Goal: Task Accomplishment & Management: Manage account settings

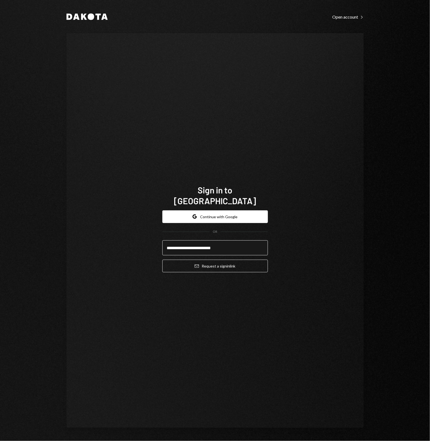
type input "**********"
click at [163, 260] on button "Email Request a sign in link" at bounding box center [216, 266] width 106 height 13
type input "**********"
click at [163, 260] on button "Email Request a sign in link" at bounding box center [216, 266] width 106 height 13
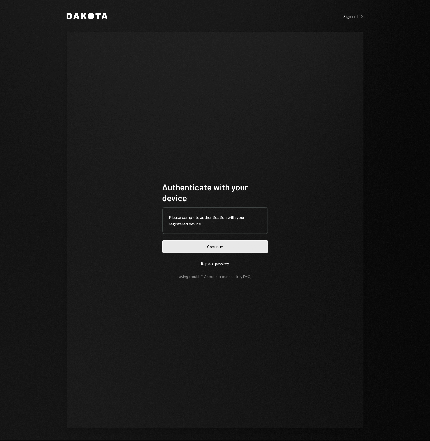
click at [224, 251] on button "Continue" at bounding box center [216, 246] width 106 height 13
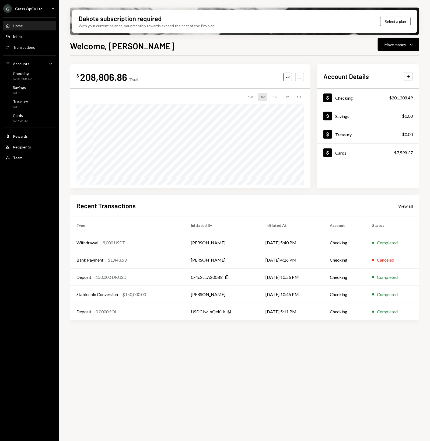
click at [53, 8] on icon "Caret Down" at bounding box center [53, 8] width 6 height 6
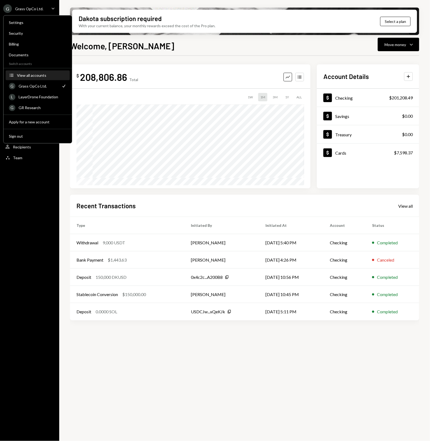
click at [41, 74] on div "View all accounts" at bounding box center [42, 75] width 50 height 5
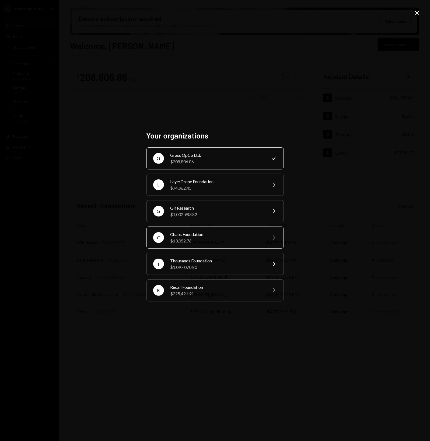
click at [199, 239] on div "$13,052.76" at bounding box center [218, 241] width 94 height 6
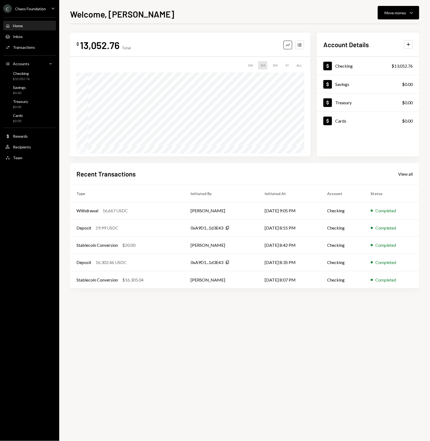
click at [13, 163] on div "Home Home Inbox Inbox Activities Transactions Accounts Accounts Caret Down Chec…" at bounding box center [29, 89] width 59 height 150
click at [14, 160] on div "Team Team" at bounding box center [13, 158] width 17 height 5
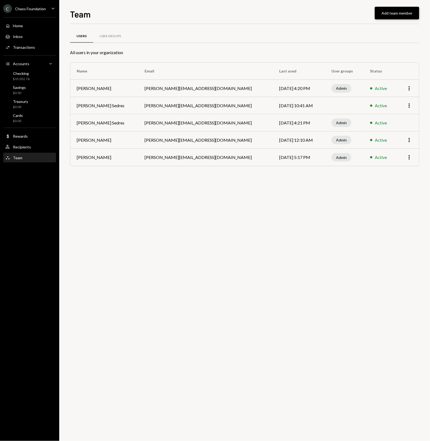
click at [393, 15] on button "Add team member" at bounding box center [397, 13] width 44 height 13
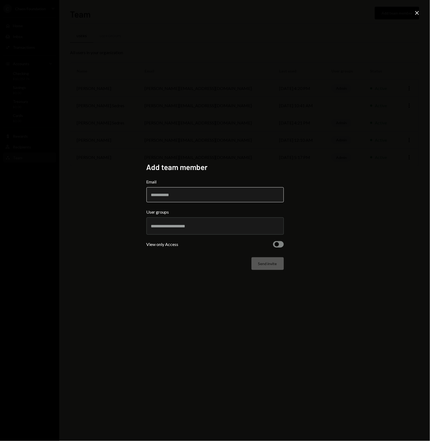
click at [182, 194] on input "Email" at bounding box center [215, 194] width 137 height 15
click at [184, 222] on div at bounding box center [215, 225] width 128 height 13
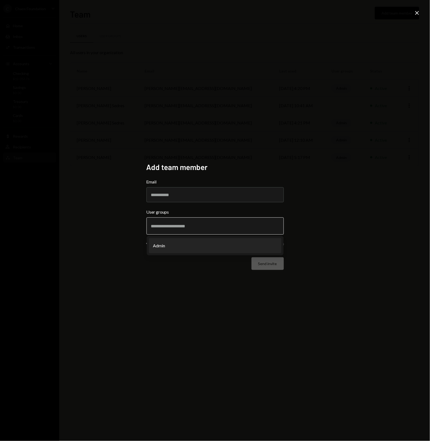
click at [181, 240] on li "Admin" at bounding box center [215, 245] width 133 height 15
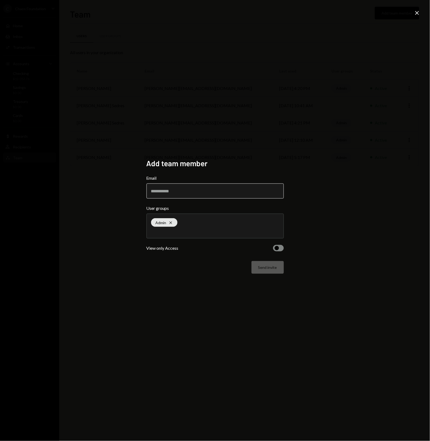
click at [195, 192] on input "Email" at bounding box center [215, 191] width 137 height 15
click at [276, 247] on span "button" at bounding box center [277, 248] width 4 height 4
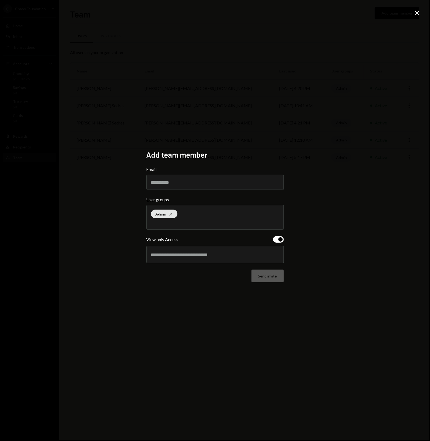
click at [277, 239] on button "button" at bounding box center [278, 239] width 11 height 6
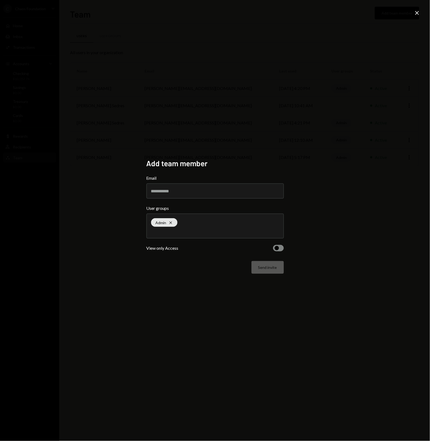
click at [228, 176] on label "Email" at bounding box center [215, 178] width 137 height 6
click at [228, 184] on input "Email" at bounding box center [215, 191] width 137 height 15
click at [226, 184] on input "Email" at bounding box center [215, 191] width 137 height 15
click at [224, 197] on input "Email" at bounding box center [215, 191] width 137 height 15
paste input "**********"
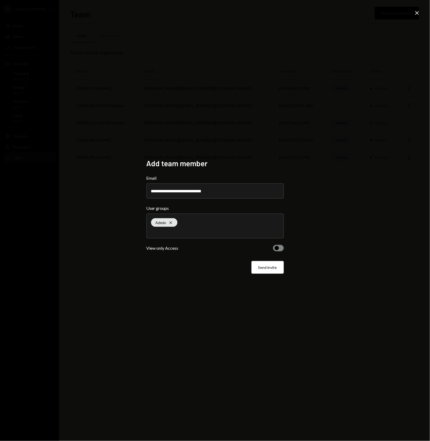
type input "**********"
click at [212, 294] on div "**********" at bounding box center [215, 220] width 430 height 441
click at [270, 267] on button "Send invite" at bounding box center [268, 267] width 32 height 13
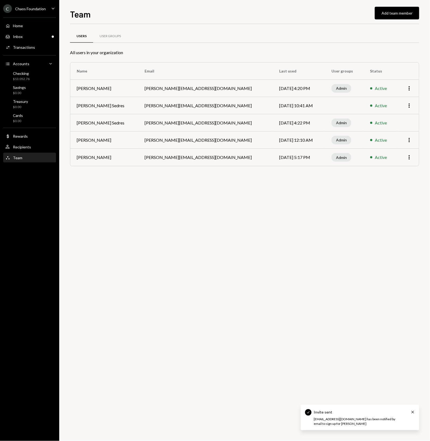
click at [223, 279] on div "Users User Groups All users in your organization Name Email Last used User grou…" at bounding box center [245, 232] width 350 height 417
drag, startPoint x: 214, startPoint y: 272, endPoint x: 199, endPoint y: 256, distance: 21.7
click at [199, 256] on div "Users User Groups All users in your organization Name Email Last used User grou…" at bounding box center [245, 232] width 350 height 417
drag, startPoint x: 195, startPoint y: 253, endPoint x: 189, endPoint y: 249, distance: 6.8
click at [188, 249] on div "Users User Groups All users in your organization Name Email Last used User grou…" at bounding box center [245, 232] width 350 height 417
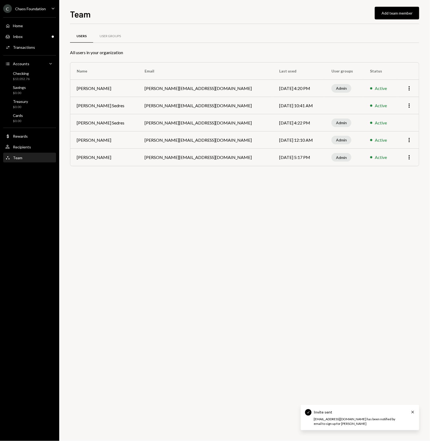
click at [183, 245] on div "Users User Groups All users in your organization Name Email Last used User grou…" at bounding box center [245, 232] width 350 height 417
click at [181, 243] on div "Users User Groups All users in your organization Name Email Last used User grou…" at bounding box center [245, 232] width 350 height 417
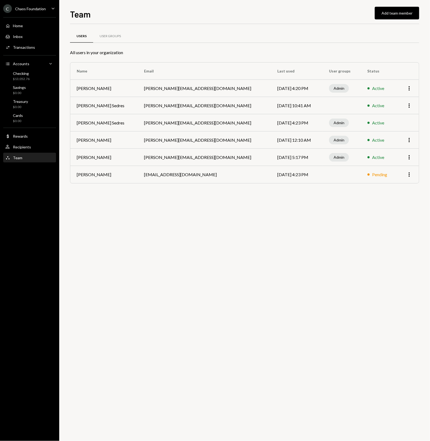
click at [274, 266] on div "Users User Groups All users in your organization Name Email Last used User grou…" at bounding box center [245, 232] width 350 height 417
click at [252, 211] on div "Users User Groups All users in your organization Name Email Last used User grou…" at bounding box center [245, 232] width 350 height 417
drag, startPoint x: 239, startPoint y: 211, endPoint x: 224, endPoint y: 209, distance: 14.9
drag, startPoint x: 224, startPoint y: 209, endPoint x: 195, endPoint y: 209, distance: 29.4
click at [195, 209] on div "Users User Groups All users in your organization Name Email Last used User grou…" at bounding box center [245, 232] width 350 height 417
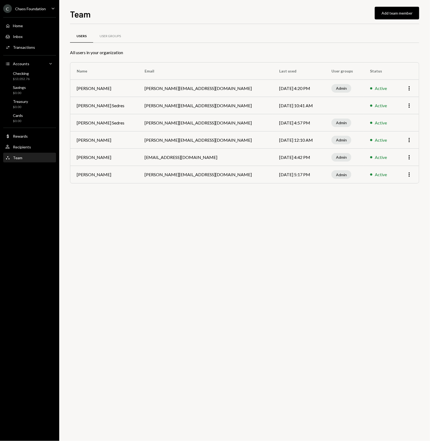
drag, startPoint x: 181, startPoint y: 210, endPoint x: 158, endPoint y: 204, distance: 23.7
click at [158, 204] on div "Users User Groups All users in your organization Name Email Last used User grou…" at bounding box center [245, 232] width 350 height 417
drag, startPoint x: 150, startPoint y: 203, endPoint x: 145, endPoint y: 205, distance: 5.4
click at [150, 203] on div "Users User Groups All users in your organization Name Email Last used User grou…" at bounding box center [245, 232] width 350 height 417
click at [138, 208] on div "Users User Groups All users in your organization Name Email Last used User grou…" at bounding box center [245, 232] width 350 height 417
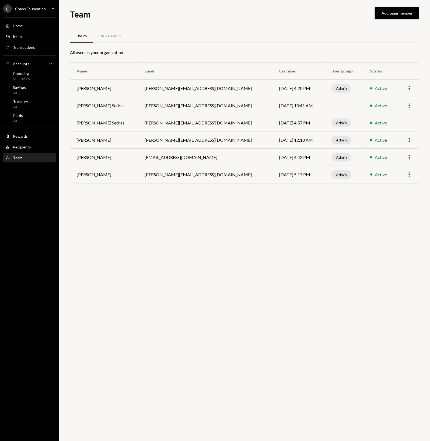
click at [128, 202] on div "Users User Groups All users in your organization Name Email Last used User grou…" at bounding box center [245, 232] width 350 height 417
click at [408, 104] on icon "More" at bounding box center [409, 105] width 6 height 6
click at [403, 125] on div "Remove" at bounding box center [397, 126] width 27 height 9
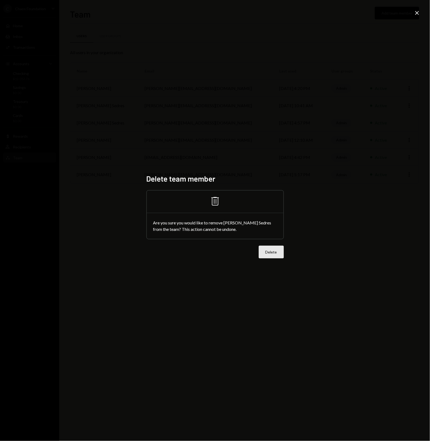
click at [278, 252] on button "Delete" at bounding box center [271, 252] width 25 height 13
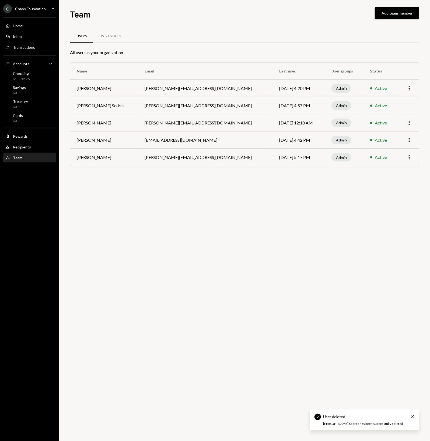
drag, startPoint x: 297, startPoint y: 255, endPoint x: 271, endPoint y: 249, distance: 26.6
drag, startPoint x: 271, startPoint y: 249, endPoint x: 243, endPoint y: 243, distance: 28.4
click at [243, 243] on div "Users User Groups All users in your organization Name Email Last used User grou…" at bounding box center [245, 232] width 350 height 417
click at [412, 415] on icon "Cross" at bounding box center [413, 416] width 4 height 4
drag, startPoint x: 240, startPoint y: 224, endPoint x: 222, endPoint y: 220, distance: 18.7
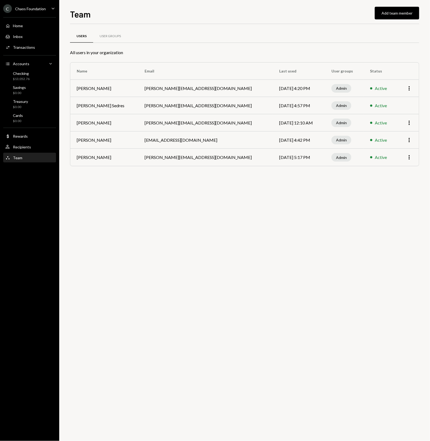
drag, startPoint x: 222, startPoint y: 220, endPoint x: 180, endPoint y: 212, distance: 42.5
click at [184, 213] on div "Users User Groups All users in your organization Name Email Last used User grou…" at bounding box center [245, 232] width 350 height 417
drag, startPoint x: 162, startPoint y: 210, endPoint x: 154, endPoint y: 209, distance: 8.2
drag, startPoint x: 154, startPoint y: 209, endPoint x: 142, endPoint y: 209, distance: 12.1
click at [144, 209] on div "Users User Groups All users in your organization Name Email Last used User grou…" at bounding box center [245, 232] width 350 height 417
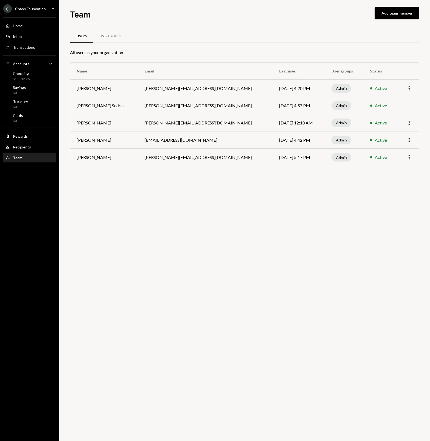
drag, startPoint x: 138, startPoint y: 209, endPoint x: 133, endPoint y: 208, distance: 5.4
click at [134, 208] on div "Users User Groups All users in your organization Name Email Last used User grou…" at bounding box center [245, 232] width 350 height 417
click at [29, 7] on div "Chaos Foundation" at bounding box center [30, 8] width 31 height 5
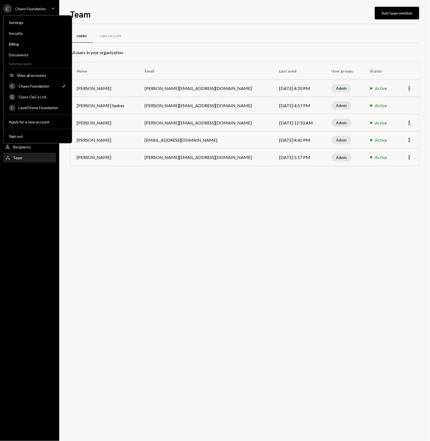
click at [29, 7] on div "Chaos Foundation" at bounding box center [30, 8] width 31 height 5
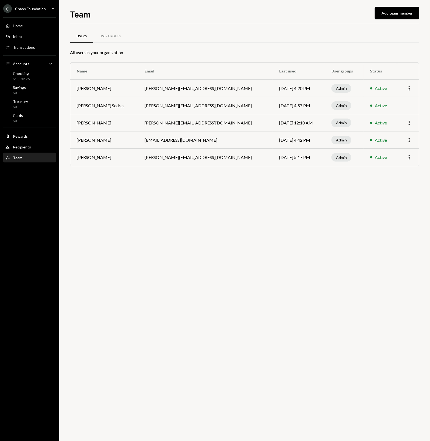
click at [201, 182] on div "Users User Groups All users in your organization Name Email Last used User grou…" at bounding box center [245, 232] width 350 height 417
drag, startPoint x: 188, startPoint y: 202, endPoint x: 168, endPoint y: 202, distance: 20.2
drag, startPoint x: 168, startPoint y: 202, endPoint x: 148, endPoint y: 203, distance: 19.4
click at [148, 203] on div "Users User Groups All users in your organization Name Email Last used User grou…" at bounding box center [245, 232] width 350 height 417
drag, startPoint x: 141, startPoint y: 203, endPoint x: 137, endPoint y: 203, distance: 3.5
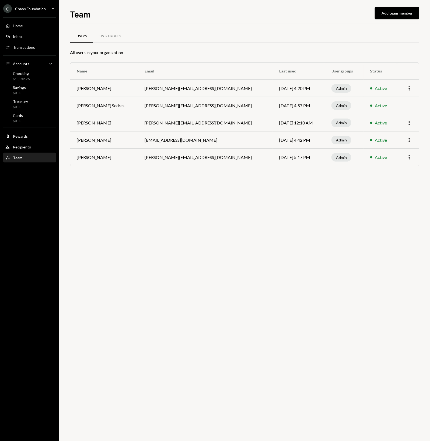
click at [137, 203] on div "Users User Groups All users in your organization Name Email Last used User grou…" at bounding box center [245, 232] width 350 height 417
drag, startPoint x: 140, startPoint y: 203, endPoint x: 120, endPoint y: 201, distance: 20.0
click at [120, 201] on div "Users User Groups All users in your organization Name Email Last used User grou…" at bounding box center [245, 232] width 350 height 417
click at [118, 200] on div "Users User Groups All users in your organization Name Email Last used User grou…" at bounding box center [245, 232] width 350 height 417
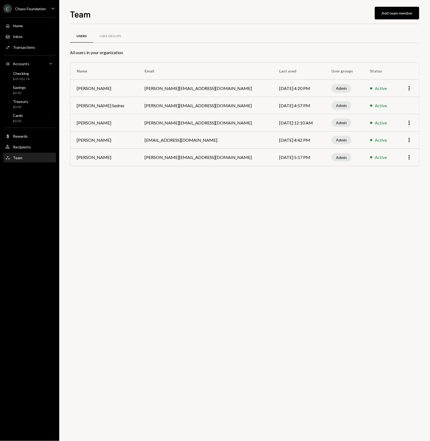
click at [115, 198] on div "Users User Groups All users in your organization Name Email Last used User grou…" at bounding box center [245, 232] width 350 height 417
click at [110, 195] on div "Users User Groups All users in your organization Name Email Last used User grou…" at bounding box center [245, 232] width 350 height 417
click at [228, 213] on div "Users User Groups All users in your organization Name Email Last used User grou…" at bounding box center [245, 232] width 350 height 417
drag, startPoint x: 215, startPoint y: 209, endPoint x: 205, endPoint y: 207, distance: 9.7
drag, startPoint x: 205, startPoint y: 207, endPoint x: 198, endPoint y: 205, distance: 7.4
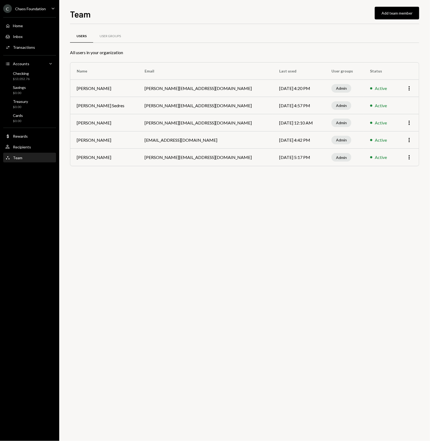
click at [198, 205] on div "Users User Groups All users in your organization Name Email Last used User grou…" at bounding box center [245, 232] width 350 height 417
drag, startPoint x: 192, startPoint y: 205, endPoint x: 185, endPoint y: 200, distance: 8.1
click at [185, 200] on div "Users User Groups All users in your organization Name Email Last used User grou…" at bounding box center [245, 232] width 350 height 417
click at [176, 200] on div "Users User Groups All users in your organization Name Email Last used User grou…" at bounding box center [245, 232] width 350 height 417
click at [323, 175] on div "Users User Groups All users in your organization Name Email Last used User grou…" at bounding box center [245, 105] width 350 height 144
